Goal: Find contact information: Find contact information

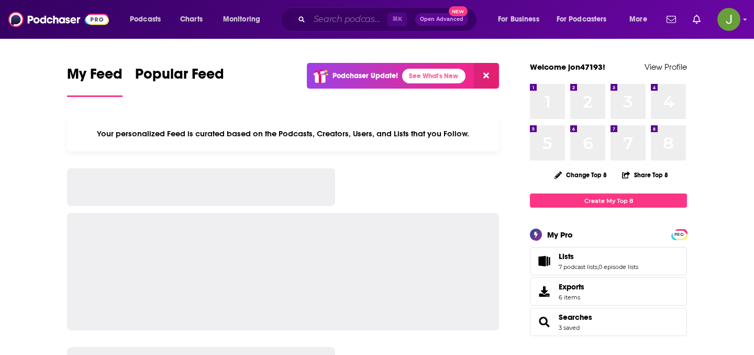
click at [336, 15] on input "Search podcasts, credits, & more..." at bounding box center [348, 19] width 78 height 17
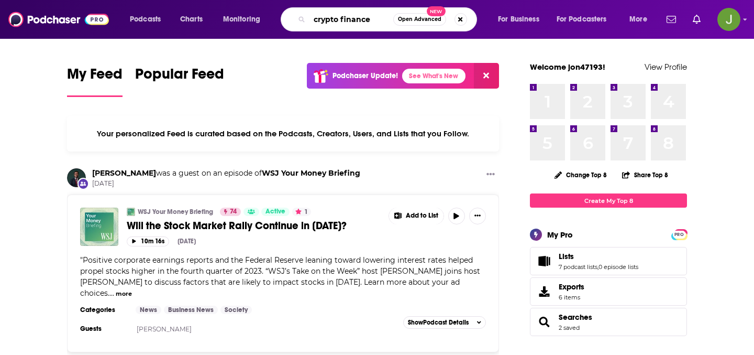
type input "crypto finance"
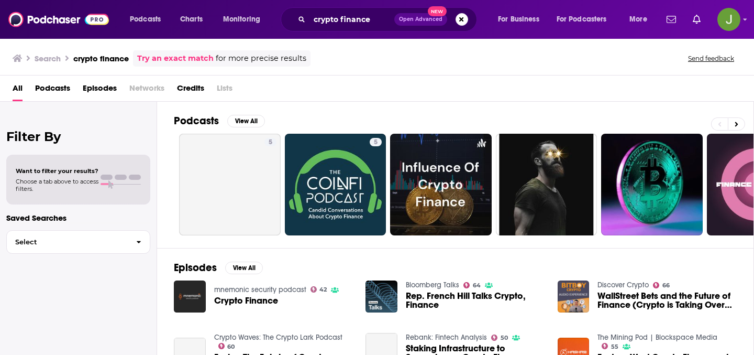
click at [97, 95] on span "Episodes" at bounding box center [100, 90] width 34 height 21
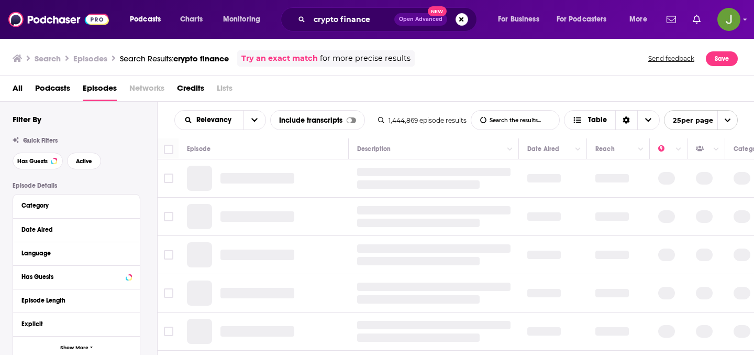
click at [38, 173] on div "Filter By Quick Filters Has Guests Active Episode Details Category Date Aired L…" at bounding box center [85, 318] width 145 height 409
click at [38, 171] on div "Filter By Quick Filters Has Guests Active Episode Details Category Date Aired L…" at bounding box center [85, 318] width 145 height 409
click at [37, 169] on button "Has Guests" at bounding box center [38, 160] width 50 height 17
click at [74, 165] on button "Active" at bounding box center [84, 160] width 34 height 17
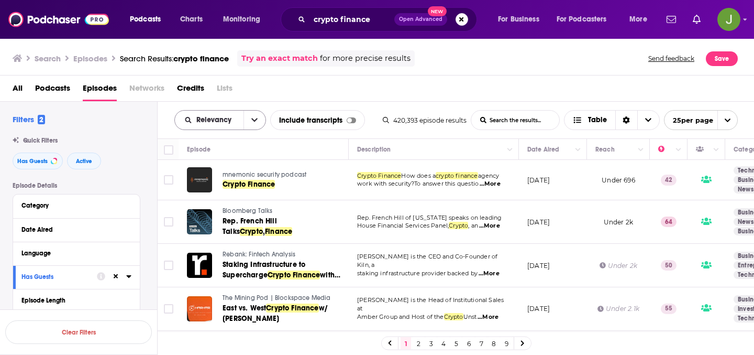
click at [249, 123] on button "open menu" at bounding box center [254, 119] width 22 height 19
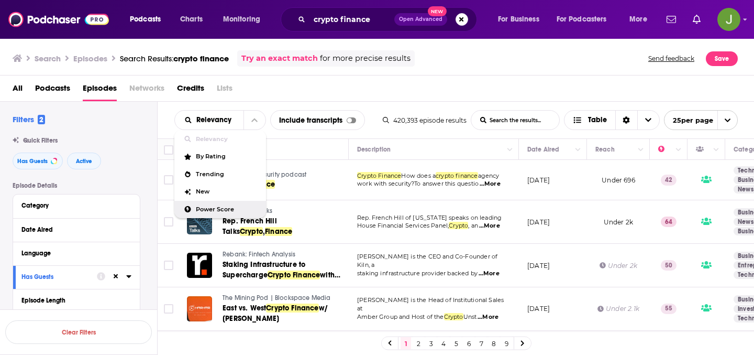
click at [223, 214] on div "Power Score" at bounding box center [220, 210] width 92 height 18
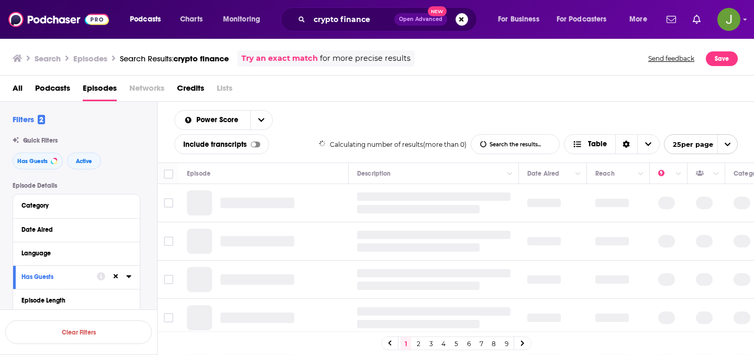
click at [223, 214] on div at bounding box center [240, 202] width 107 height 25
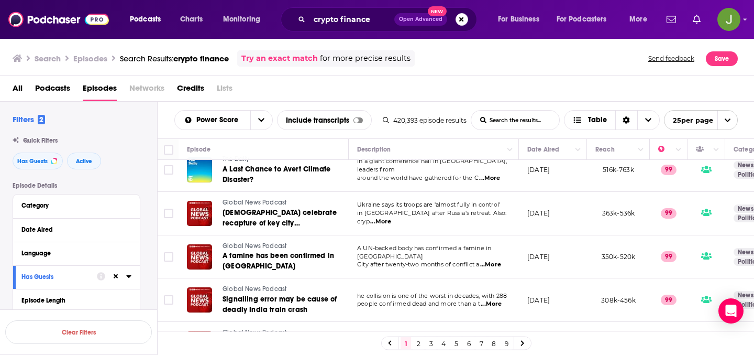
scroll to position [846, 0]
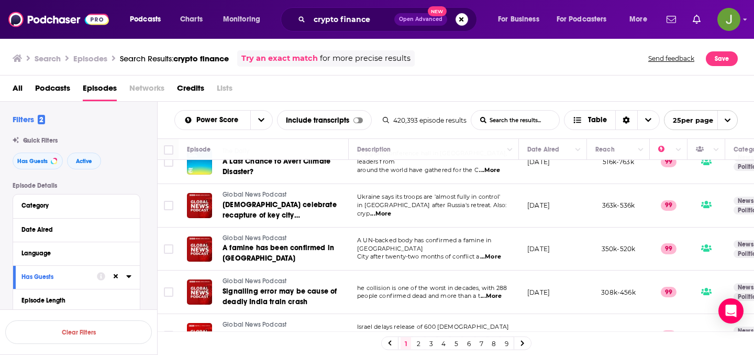
click at [414, 345] on link "2" at bounding box center [418, 343] width 10 height 13
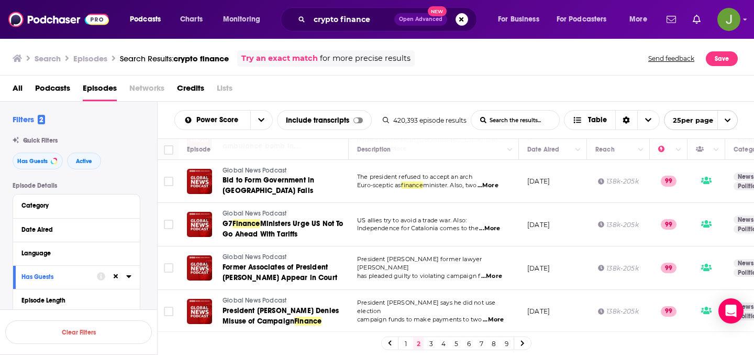
scroll to position [899, 0]
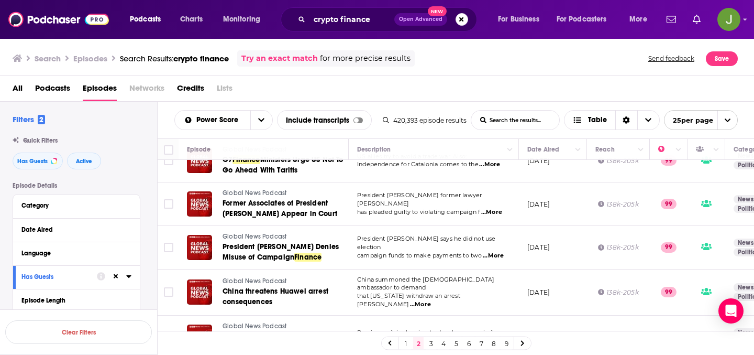
drag, startPoint x: 431, startPoint y: 341, endPoint x: 428, endPoint y: 333, distance: 9.4
click at [431, 341] on link "3" at bounding box center [431, 343] width 10 height 13
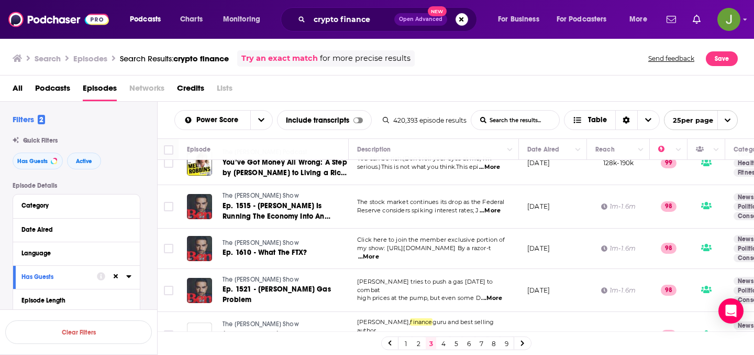
scroll to position [866, 0]
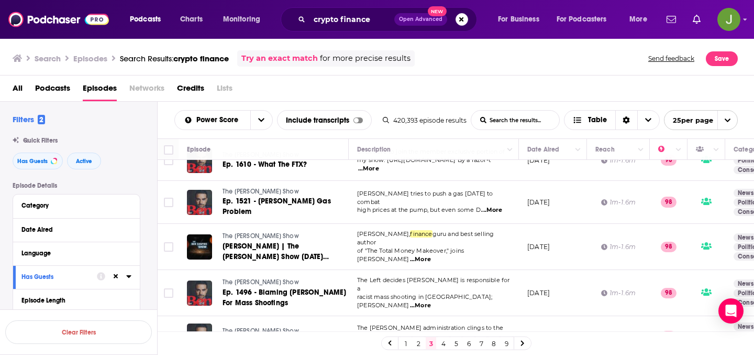
click at [441, 348] on link "4" at bounding box center [443, 343] width 10 height 13
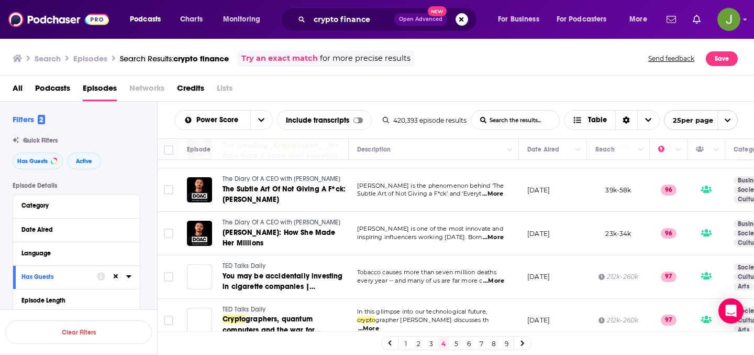
scroll to position [910, 0]
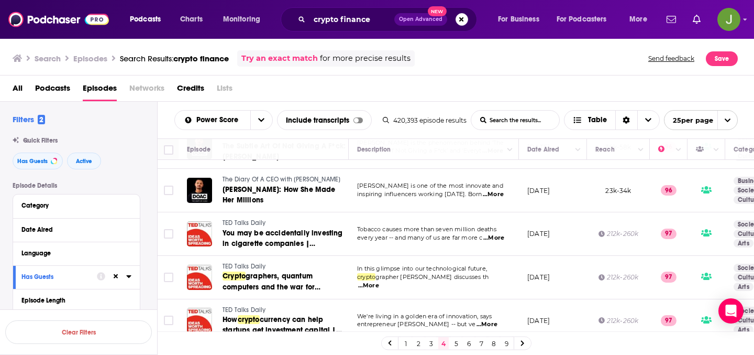
click at [451, 341] on link "5" at bounding box center [456, 343] width 10 height 13
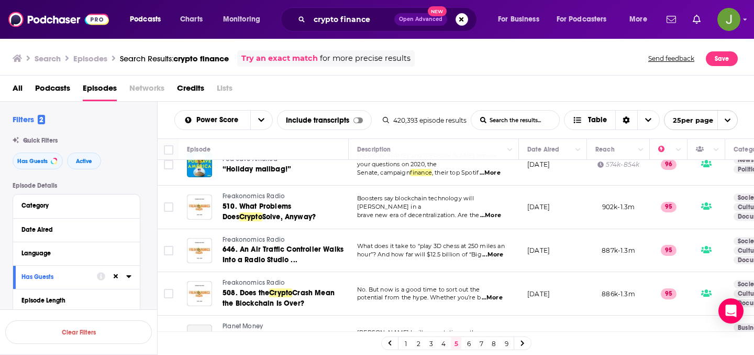
scroll to position [899, 0]
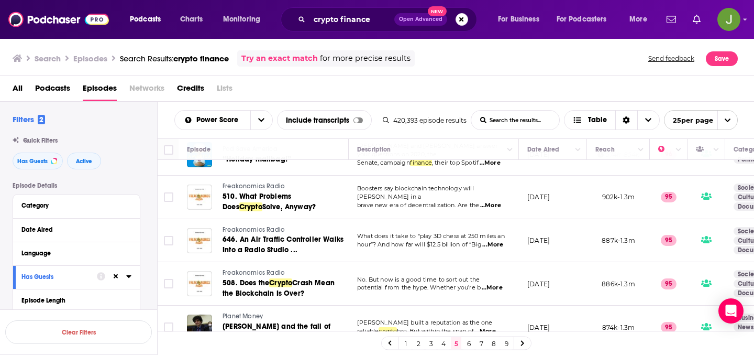
click at [469, 345] on link "6" at bounding box center [468, 343] width 10 height 13
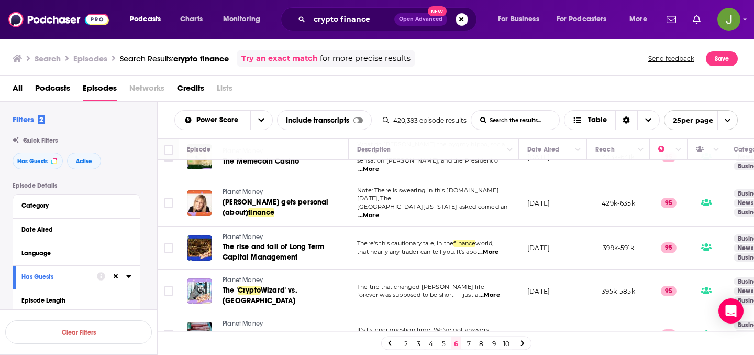
scroll to position [890, 0]
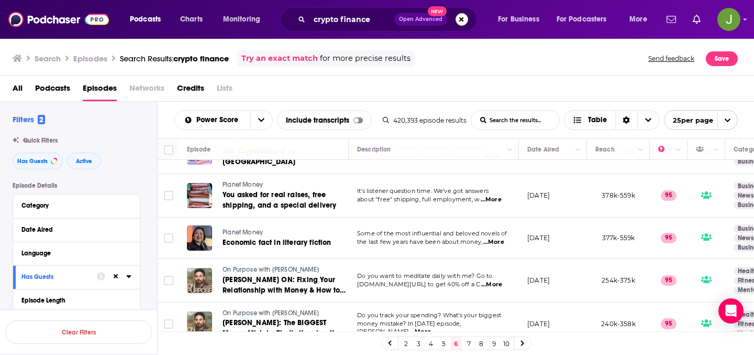
click at [469, 345] on link "7" at bounding box center [468, 343] width 10 height 13
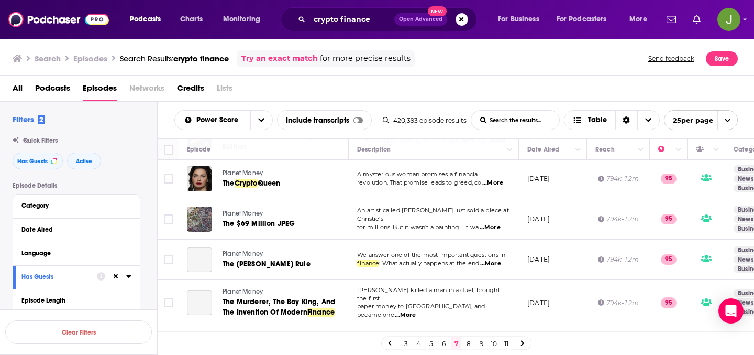
scroll to position [892, 0]
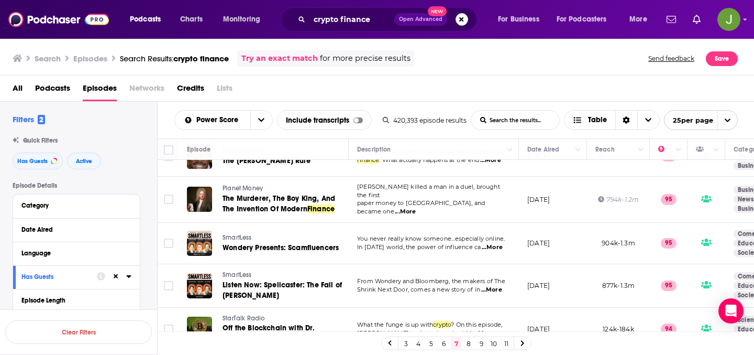
click at [470, 343] on link "8" at bounding box center [468, 343] width 10 height 13
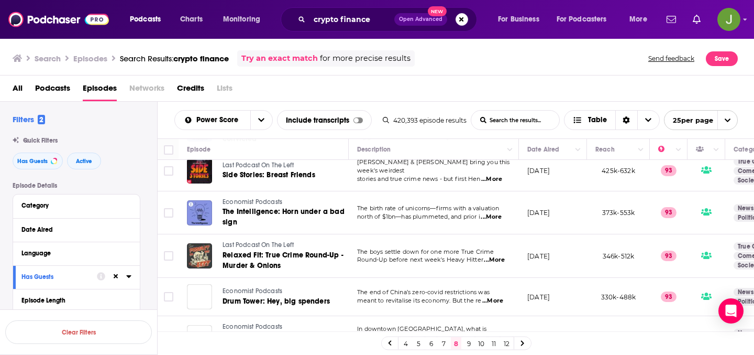
scroll to position [893, 0]
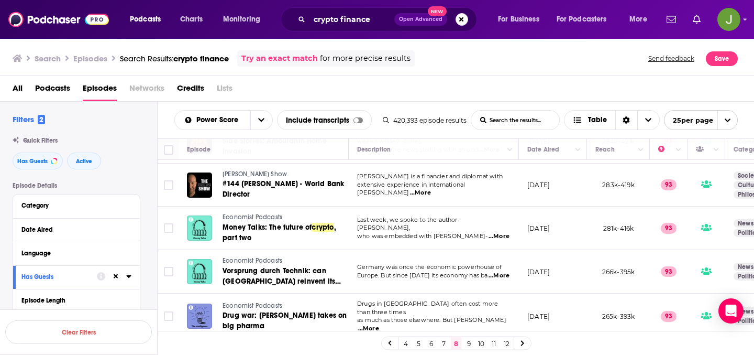
click at [467, 342] on link "9" at bounding box center [468, 343] width 10 height 13
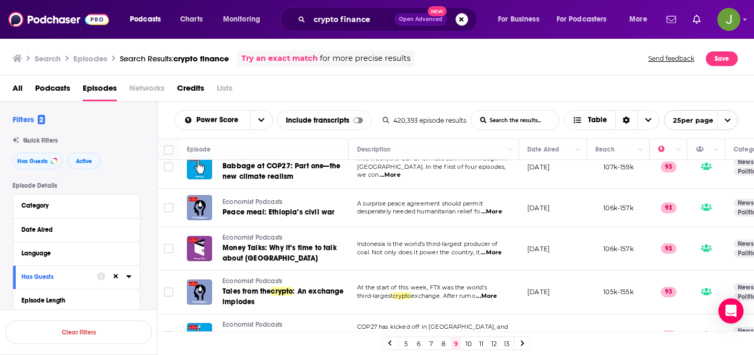
scroll to position [853, 0]
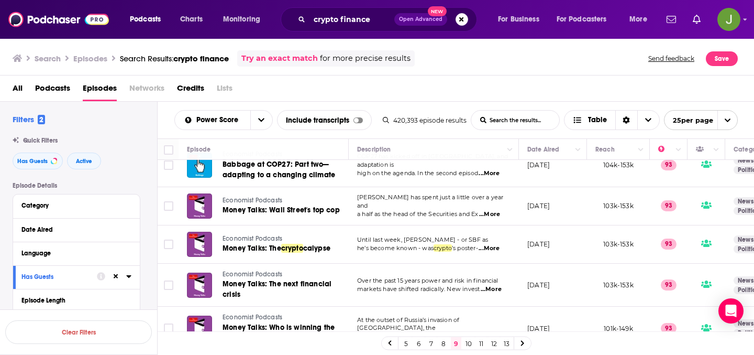
click at [463, 339] on link "10" at bounding box center [468, 343] width 10 height 13
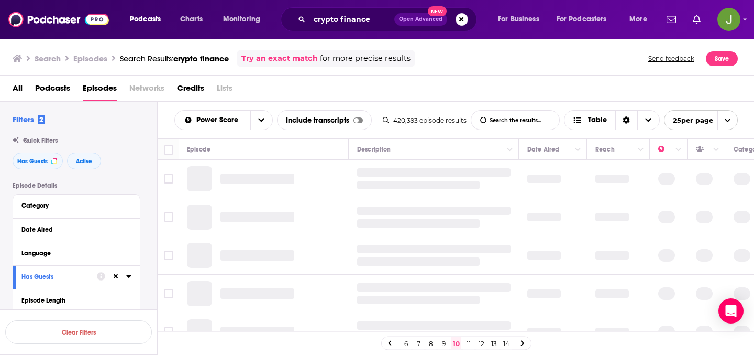
click at [471, 341] on link "11" at bounding box center [468, 343] width 10 height 13
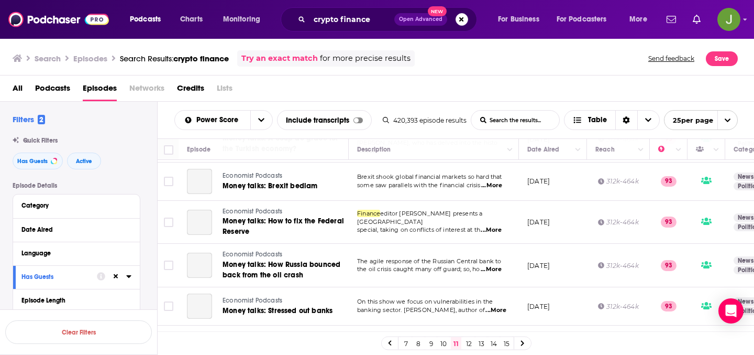
scroll to position [888, 0]
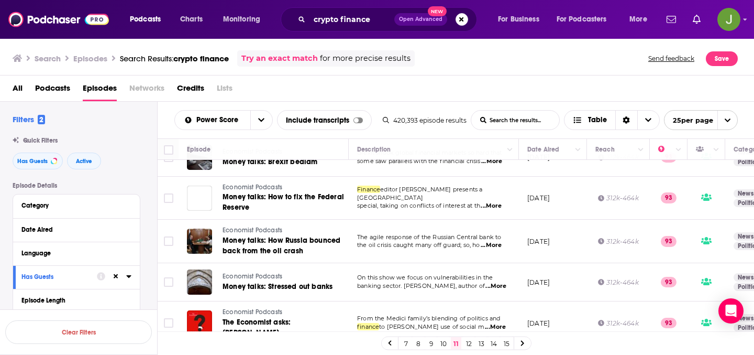
click at [467, 342] on link "12" at bounding box center [468, 343] width 10 height 13
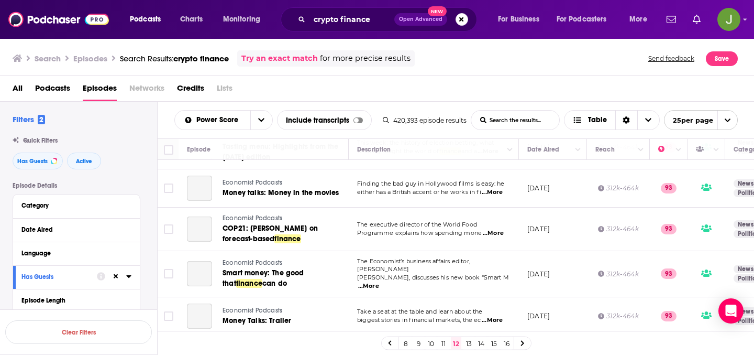
scroll to position [869, 0]
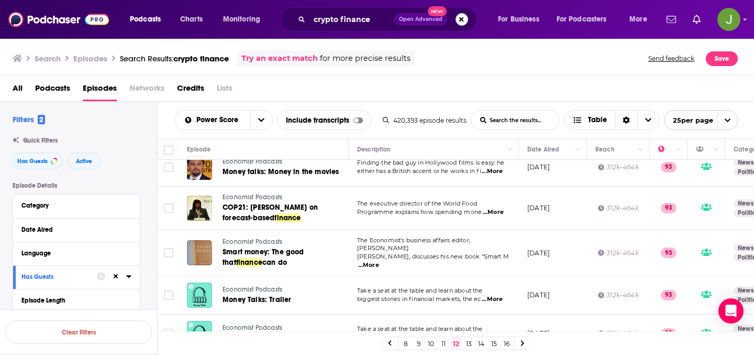
click at [469, 346] on link "13" at bounding box center [468, 343] width 10 height 13
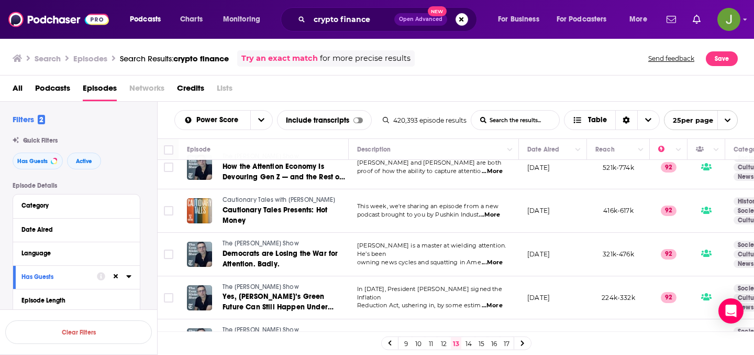
scroll to position [866, 0]
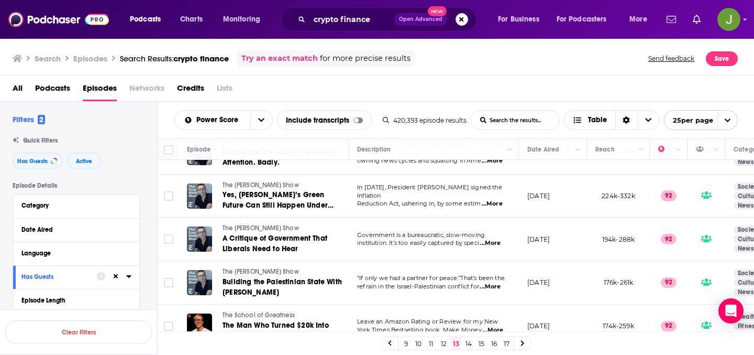
click at [468, 339] on link "14" at bounding box center [468, 343] width 10 height 13
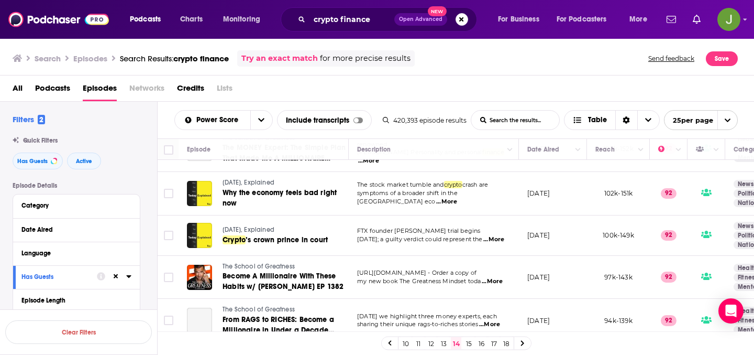
scroll to position [894, 0]
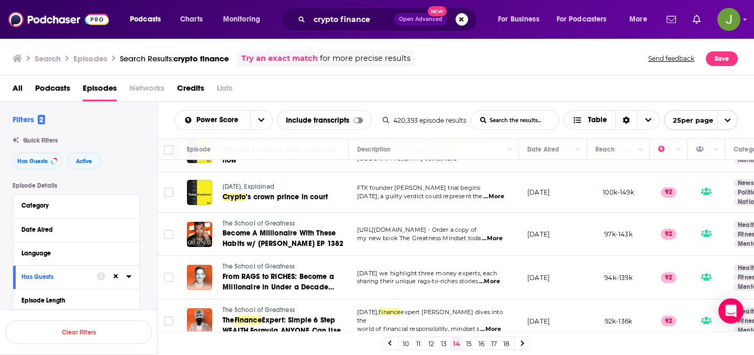
click at [467, 342] on link "15" at bounding box center [468, 343] width 10 height 13
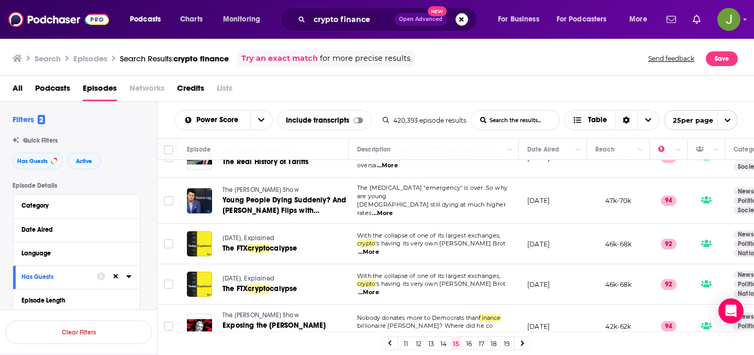
scroll to position [894, 0]
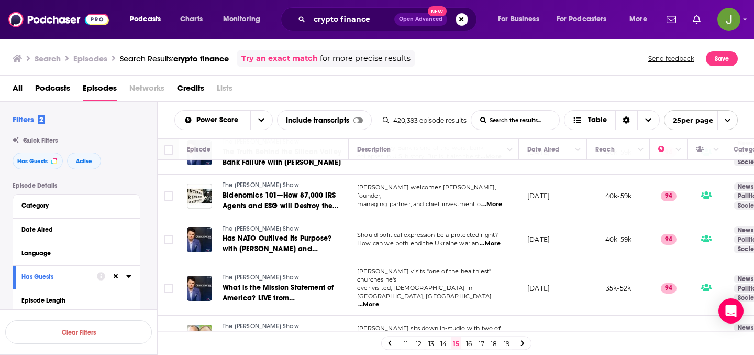
click at [469, 344] on link "16" at bounding box center [468, 343] width 10 height 13
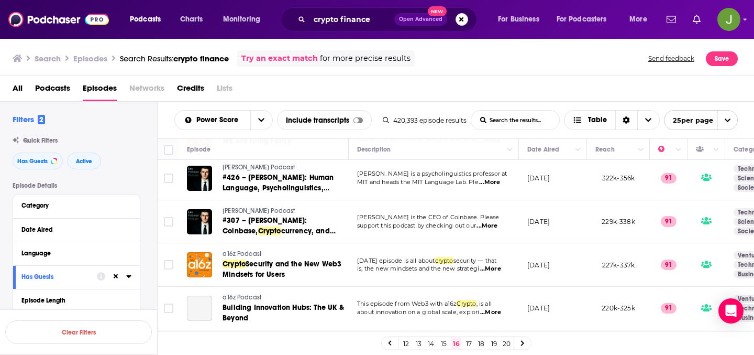
scroll to position [889, 0]
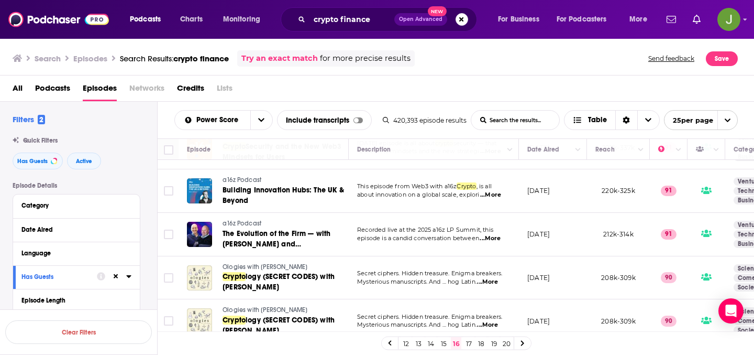
click at [465, 348] on link "17" at bounding box center [468, 343] width 10 height 13
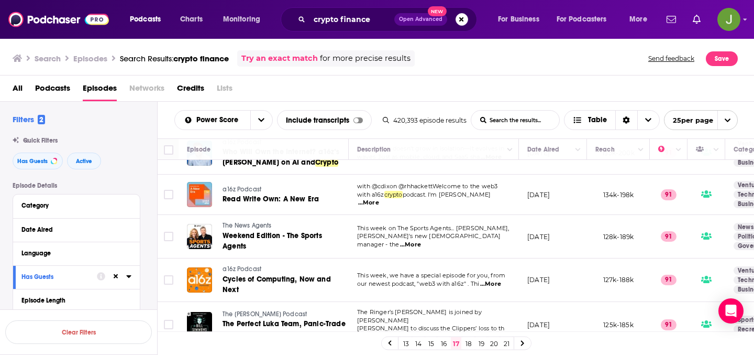
scroll to position [901, 0]
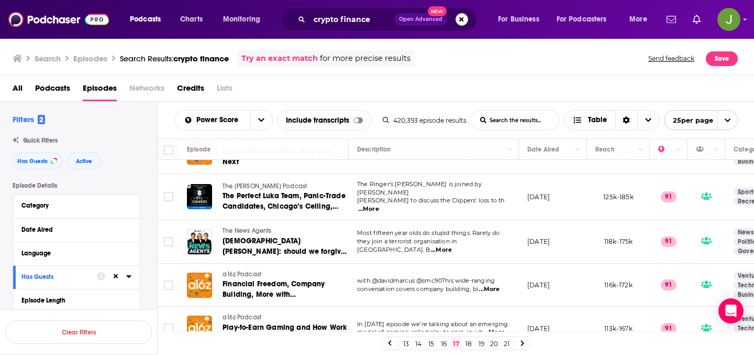
click at [466, 345] on link "18" at bounding box center [468, 343] width 10 height 13
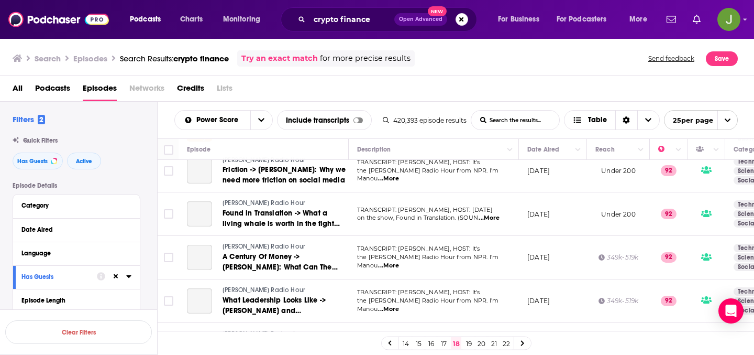
scroll to position [889, 0]
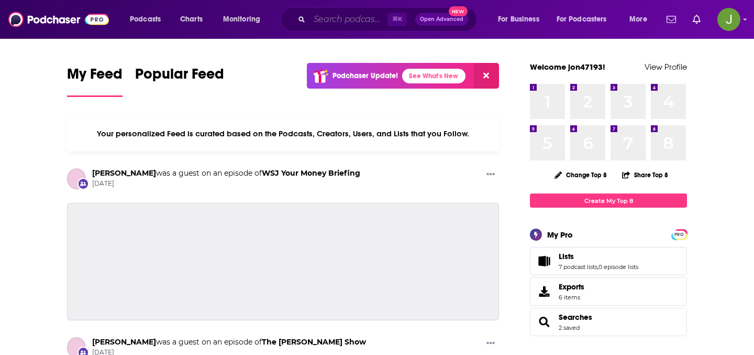
click at [331, 21] on input "Search podcasts, credits, & more..." at bounding box center [348, 19] width 78 height 17
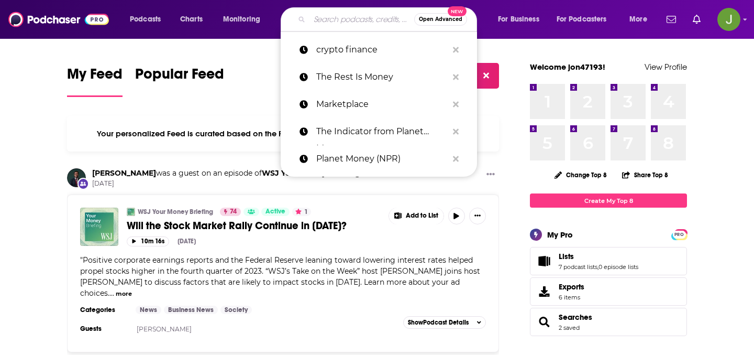
paste input "Disruptors"
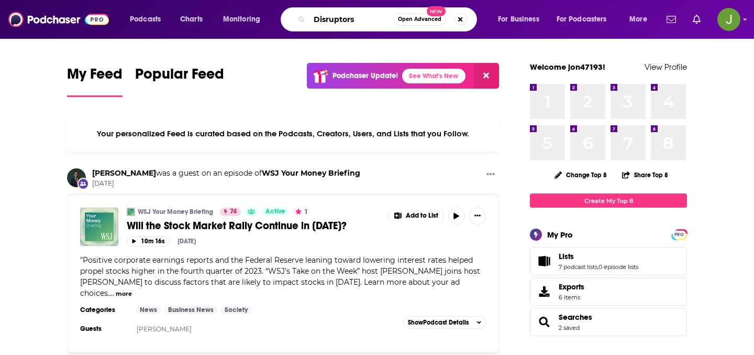
type input "Disruptors"
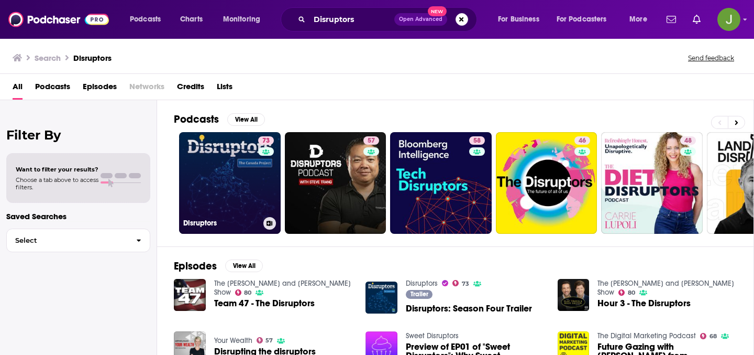
click at [262, 200] on div "73" at bounding box center [267, 176] width 18 height 81
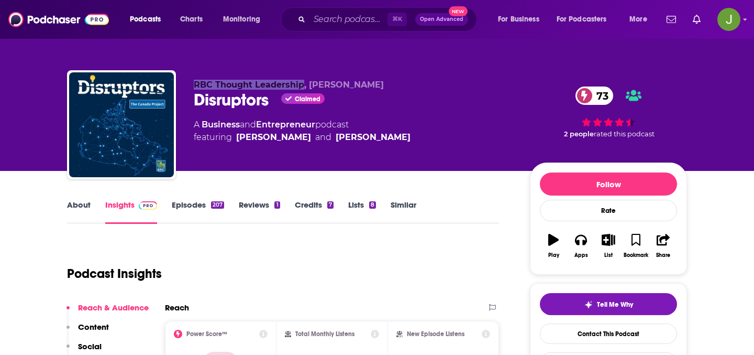
drag, startPoint x: 193, startPoint y: 85, endPoint x: 300, endPoint y: 84, distance: 106.8
click at [300, 84] on div "RBC Thought Leadership, [PERSON_NAME] Disruptors Claimed 73 A Business and Entr…" at bounding box center [377, 126] width 620 height 113
copy span "RBC Thought Leadership"
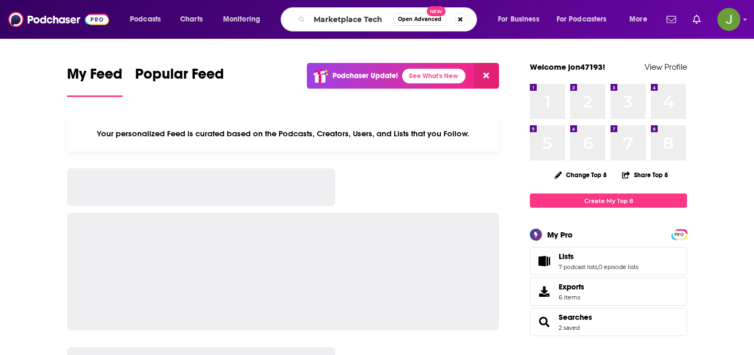
type input "Marketplace Tech"
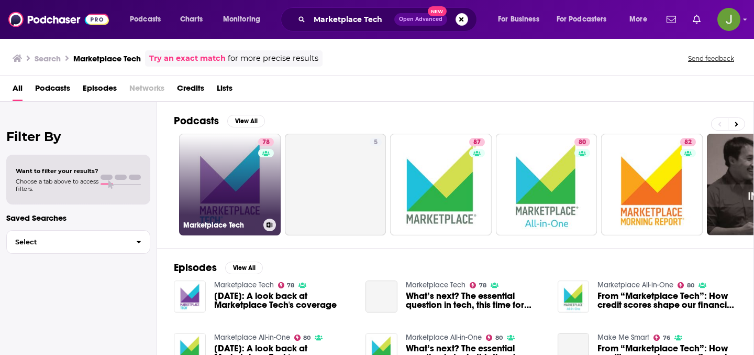
click at [236, 169] on link "78 Marketplace Tech" at bounding box center [230, 185] width 102 height 102
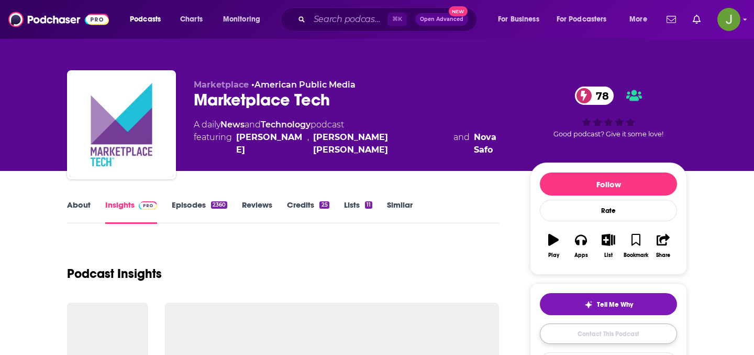
click at [563, 337] on link "Contact This Podcast" at bounding box center [608, 333] width 137 height 20
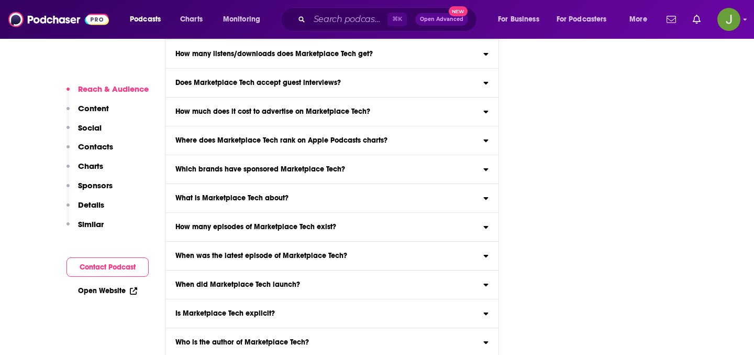
click at [92, 152] on button "Contacts" at bounding box center [90, 150] width 47 height 19
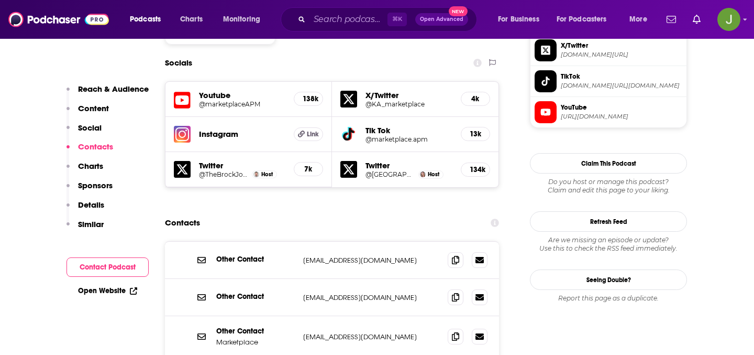
scroll to position [911, 0]
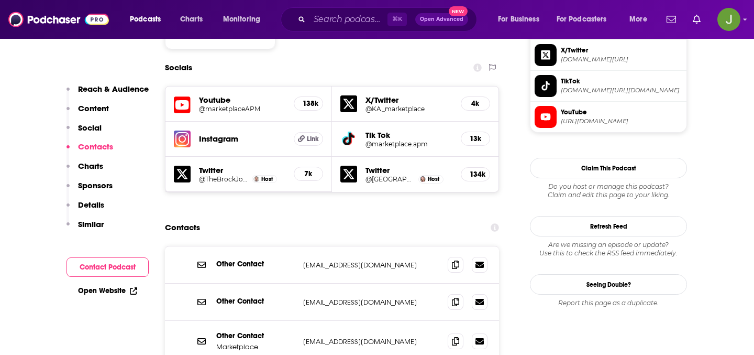
drag, startPoint x: 303, startPoint y: 196, endPoint x: 441, endPoint y: 196, distance: 138.2
click at [441, 246] on div "Other Contact marketplacetechcomments@marketplace.org marketplacetechcomments@m…" at bounding box center [332, 264] width 334 height 37
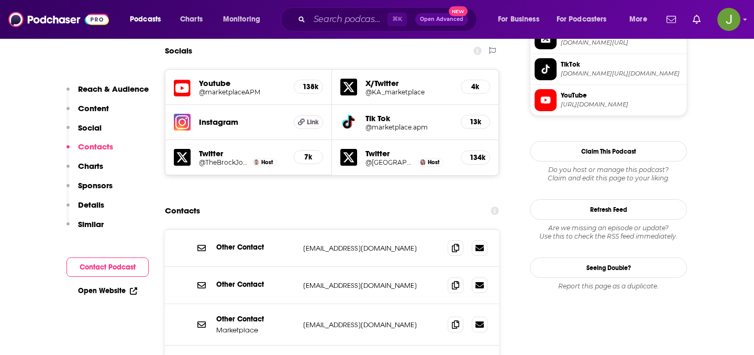
scroll to position [931, 0]
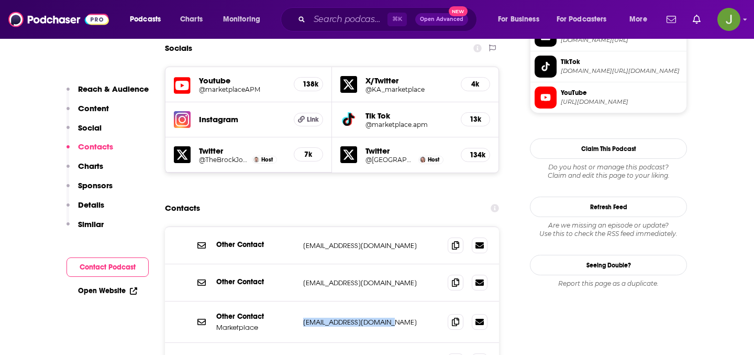
drag, startPoint x: 412, startPoint y: 250, endPoint x: 298, endPoint y: 253, distance: 113.1
click at [298, 301] on div "Other Contact Marketplace letters@marketplace.org letters@marketplace.org" at bounding box center [332, 321] width 334 height 41
copy div "letters@marketplace.org"
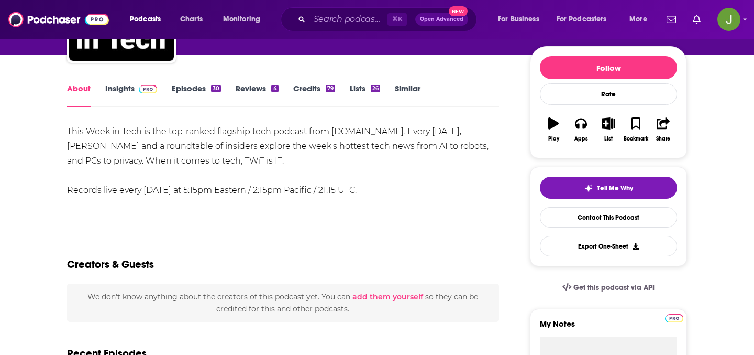
scroll to position [151, 0]
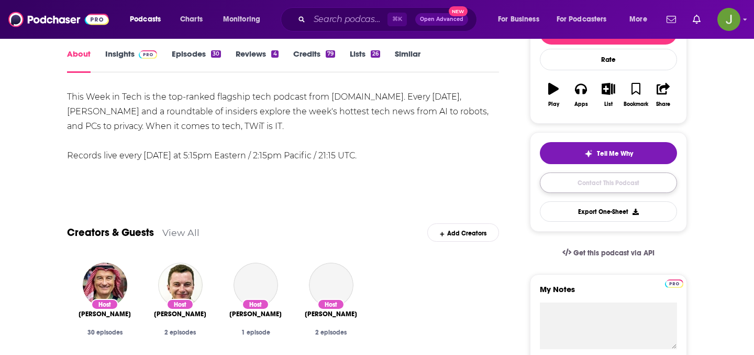
click at [595, 186] on link "Contact This Podcast" at bounding box center [608, 182] width 137 height 20
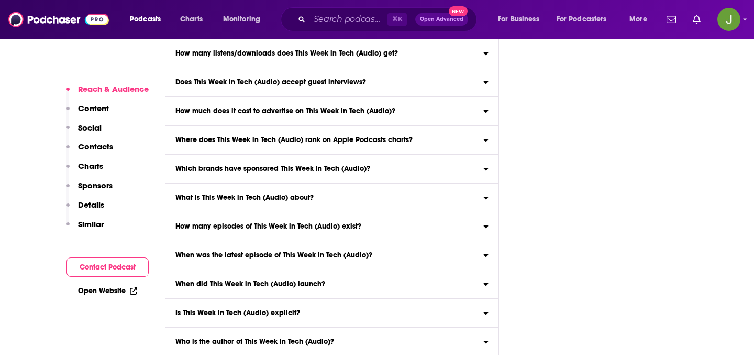
click at [107, 150] on p "Contacts" at bounding box center [95, 146] width 35 height 10
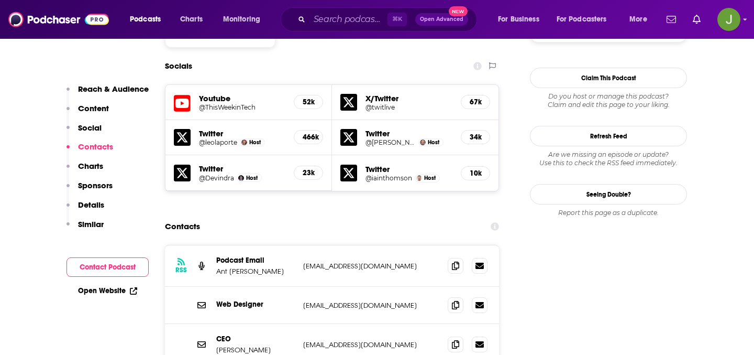
scroll to position [974, 0]
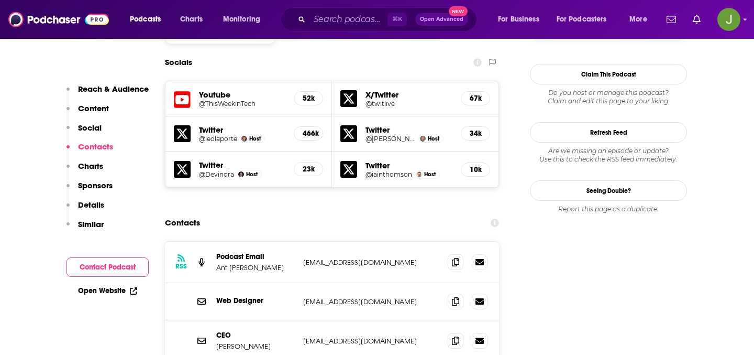
drag, startPoint x: 379, startPoint y: 179, endPoint x: 327, endPoint y: 179, distance: 51.3
click at [327, 241] on div "RSS Podcast Email Ant Pruitt feedmail@twit.tv feedmail@twit.tv" at bounding box center [332, 261] width 334 height 41
drag, startPoint x: 376, startPoint y: 198, endPoint x: 267, endPoint y: 198, distance: 109.4
click at [267, 241] on div "RSS Podcast Email Ant Pruitt feedmail@twit.tv feedmail@twit.tv" at bounding box center [332, 261] width 334 height 41
copy div "feedmail@twit.tv"
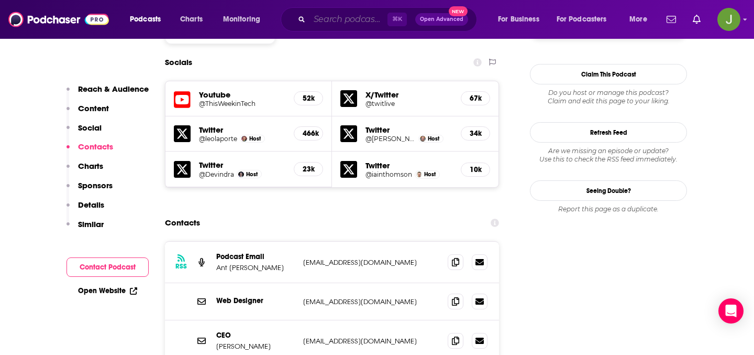
click at [349, 13] on input "Search podcasts, credits, & more..." at bounding box center [348, 19] width 78 height 17
paste input ""FT Tech Tonic ""
type input ""FT Tech Tonic ""
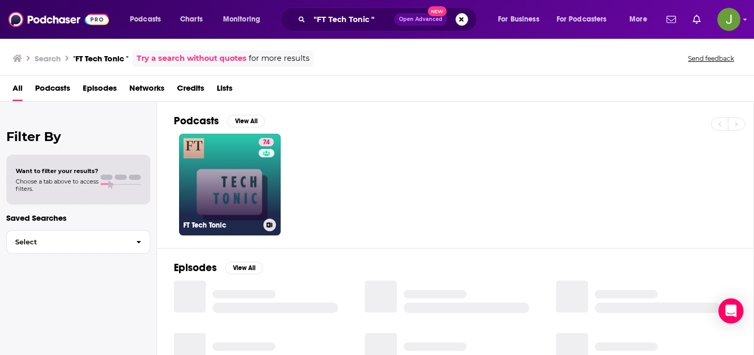
click at [224, 171] on link "74 FT Tech Tonic" at bounding box center [230, 185] width 102 height 102
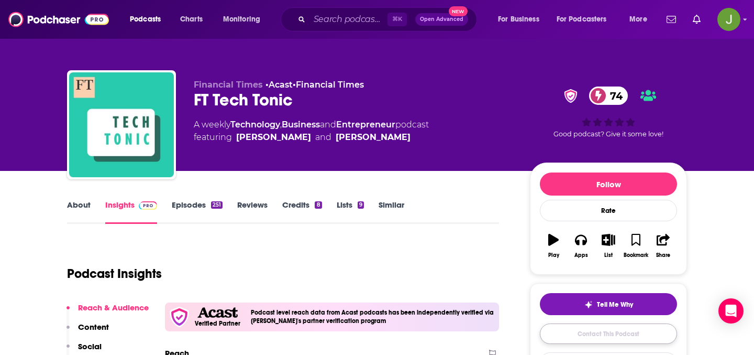
click at [573, 339] on link "Contact This Podcast" at bounding box center [608, 333] width 137 height 20
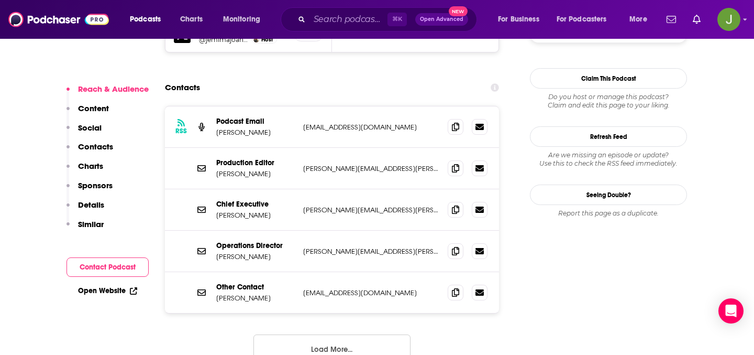
scroll to position [1071, 0]
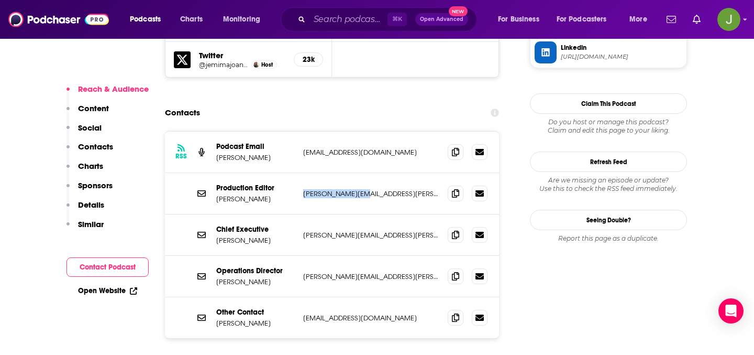
drag, startPoint x: 372, startPoint y: 145, endPoint x: 303, endPoint y: 147, distance: 69.1
click at [303, 189] on p "amy.duffy@ft.com" at bounding box center [371, 193] width 136 height 9
copy p "amy.duffy@ft.com"
click at [317, 18] on input "Search podcasts, credits, & more..." at bounding box center [348, 19] width 78 height 17
paste input "Disruptors"
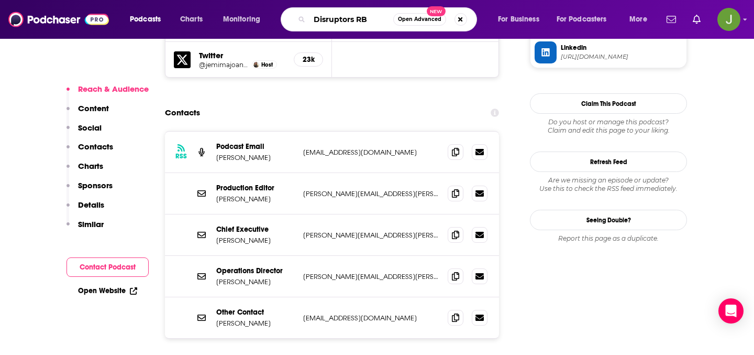
type input "Disruptors RBC"
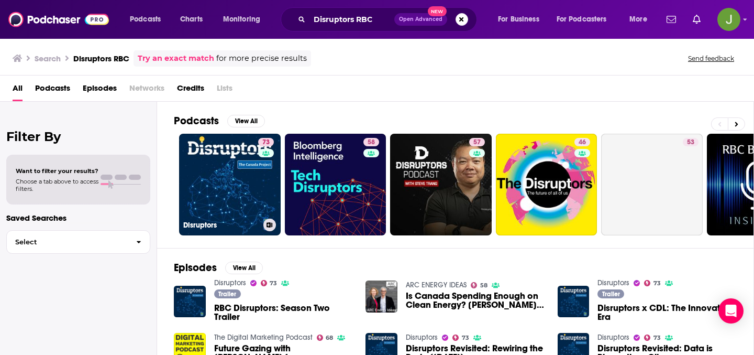
click at [236, 167] on link "73 Disruptors" at bounding box center [230, 185] width 102 height 102
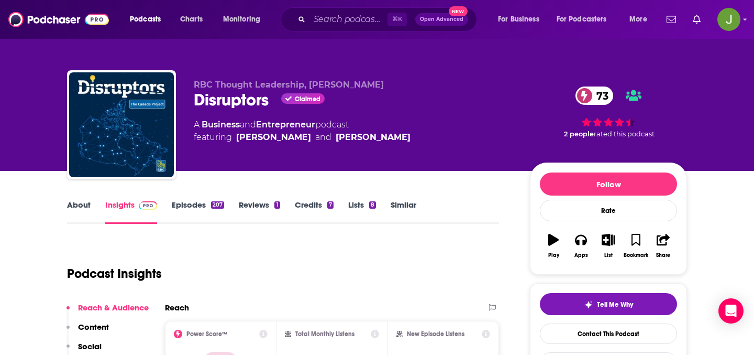
click at [546, 323] on div "Tell Me Why Contact This Podcast Export One-Sheet" at bounding box center [608, 333] width 137 height 80
click at [546, 324] on div "Tell Me Why Contact This Podcast Export One-Sheet" at bounding box center [608, 333] width 137 height 80
click at [549, 329] on link "Contact This Podcast" at bounding box center [608, 333] width 137 height 20
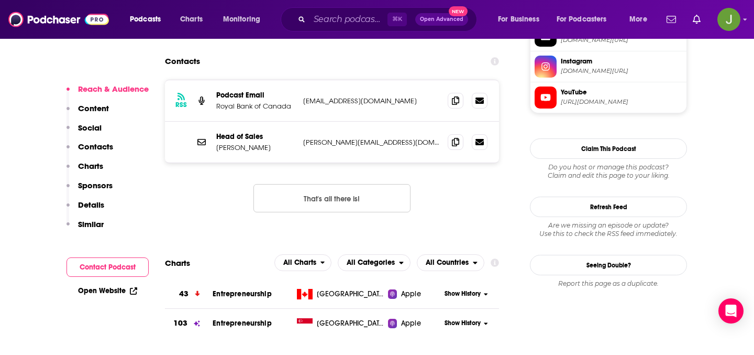
scroll to position [1049, 0]
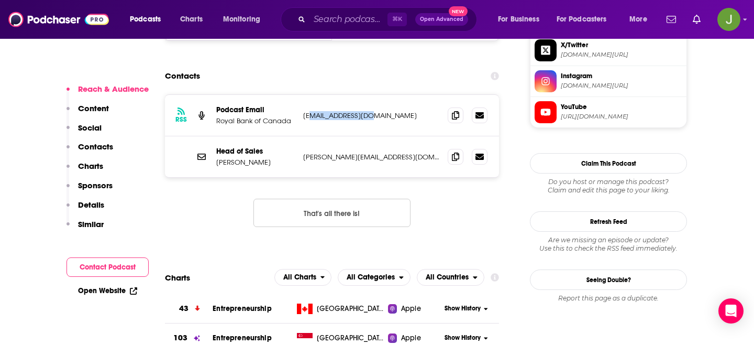
drag, startPoint x: 369, startPoint y: 90, endPoint x: 309, endPoint y: 85, distance: 60.4
click at [309, 95] on div "RSS Podcast Email Royal Bank of Canada disruptors@rbc.com disruptors@rbc.com" at bounding box center [332, 115] width 334 height 41
